Goal: Transaction & Acquisition: Subscribe to service/newsletter

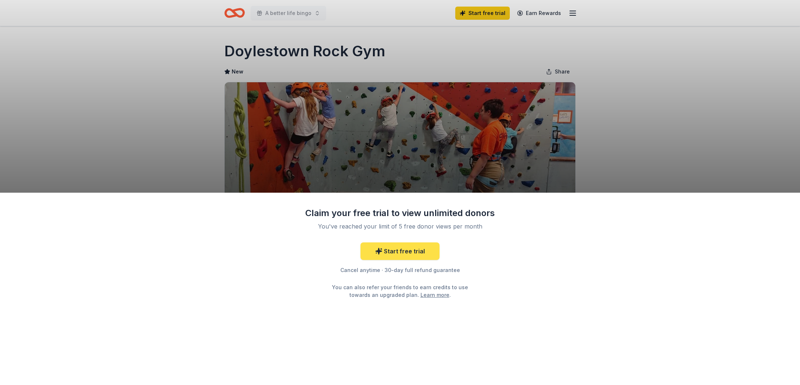
click at [399, 251] on link "Start free trial" at bounding box center [399, 252] width 79 height 18
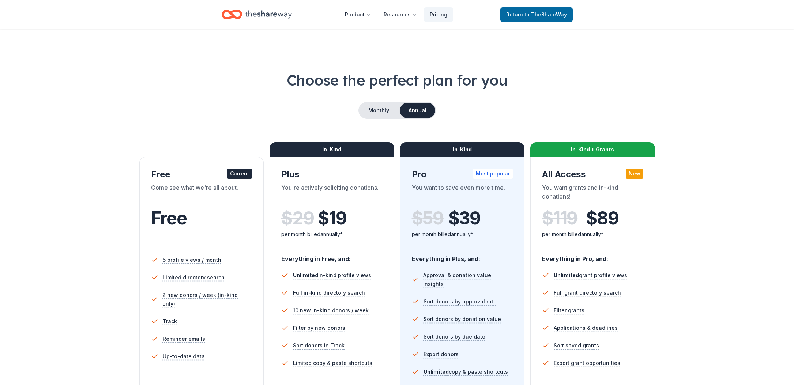
click at [239, 175] on div "Current" at bounding box center [239, 174] width 25 height 10
click at [548, 14] on span "to TheShareWay" at bounding box center [546, 14] width 42 height 6
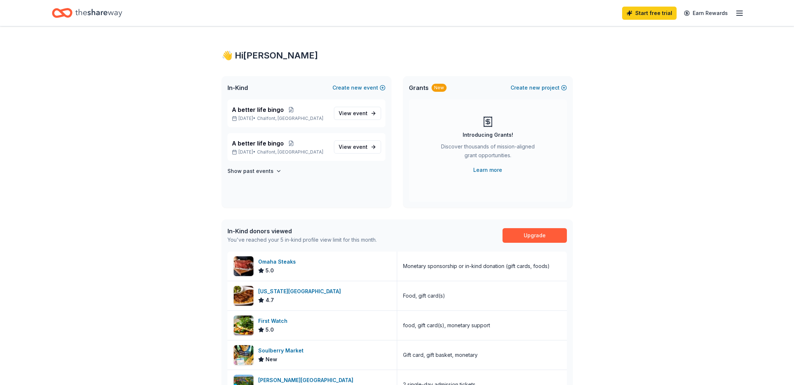
scroll to position [0, 0]
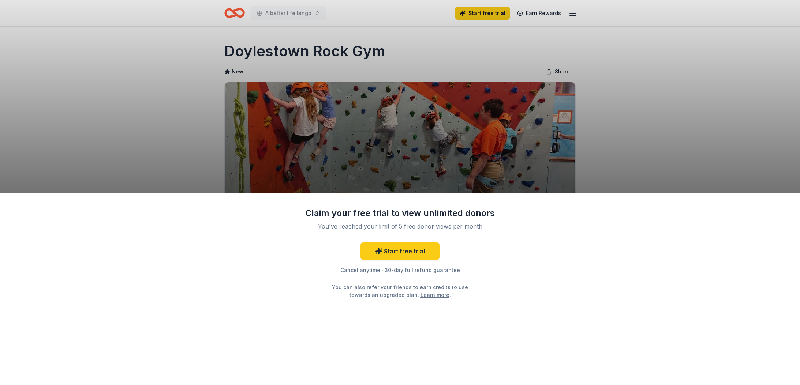
click at [663, 151] on div "Claim your free trial to view unlimited donors You've reached your limit of 5 f…" at bounding box center [400, 192] width 800 height 385
